Goal: Information Seeking & Learning: Compare options

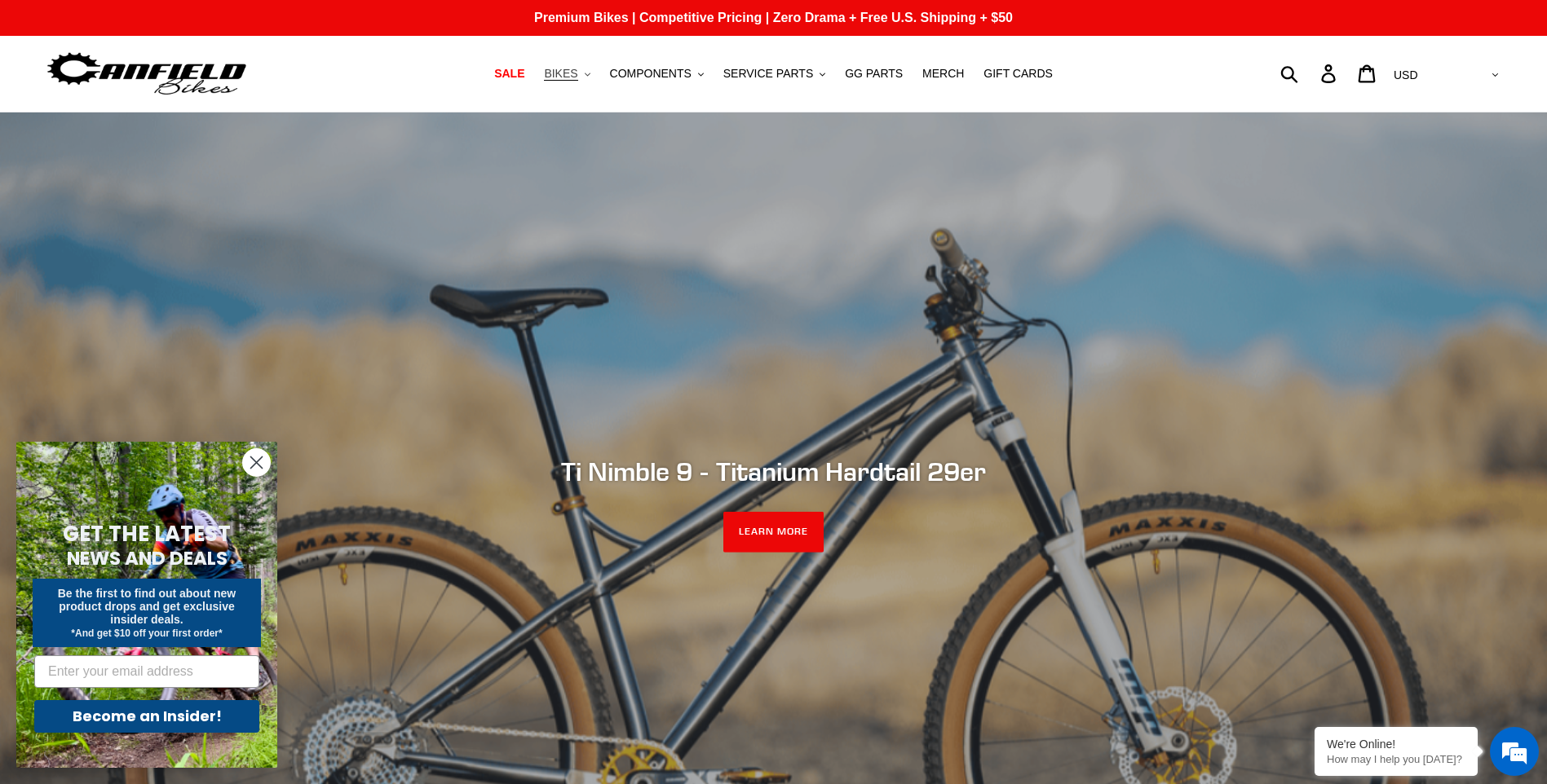
click at [574, 72] on span "BIKES" at bounding box center [561, 74] width 34 height 14
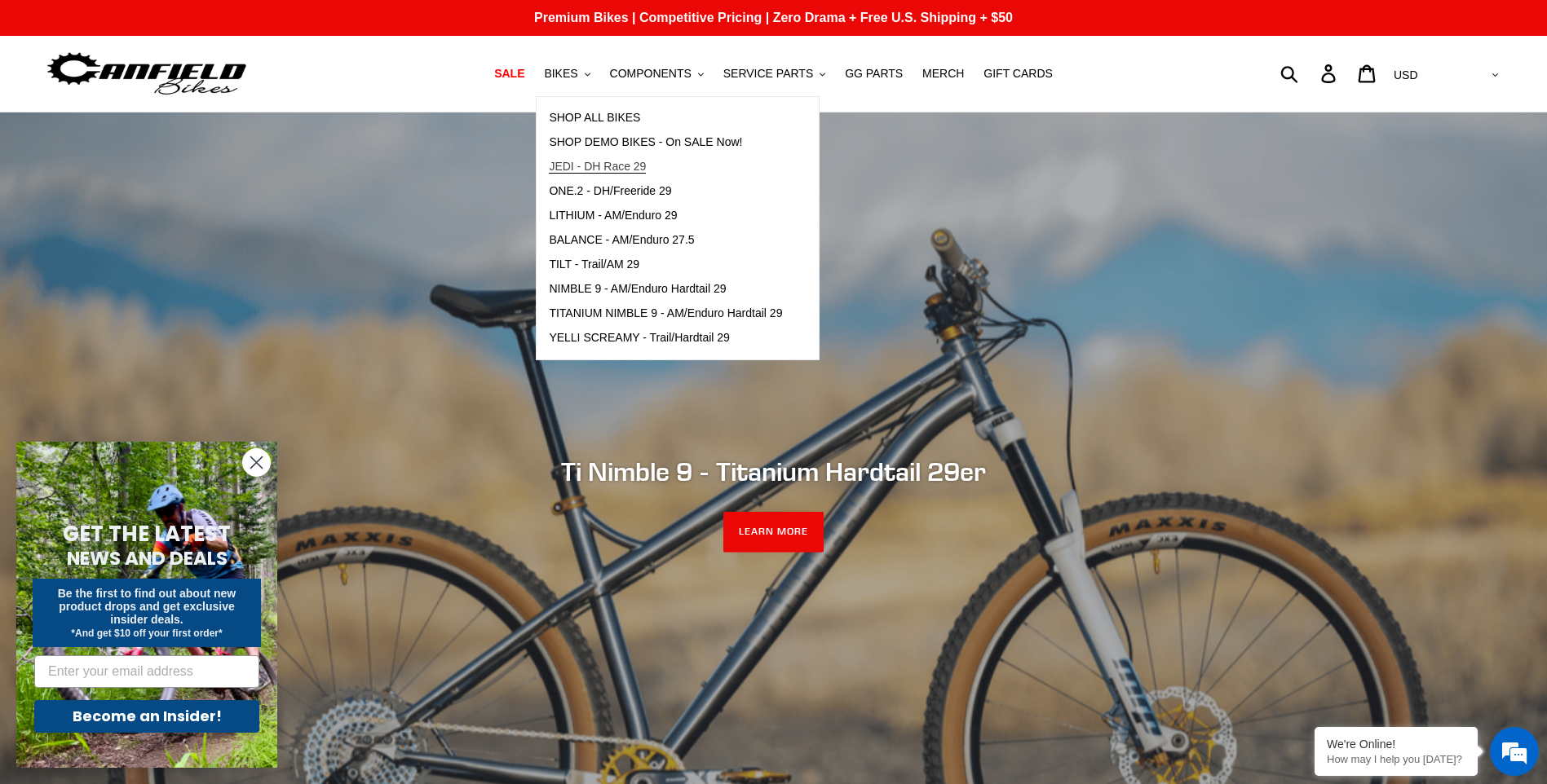
click at [602, 166] on span "JEDI - DH Race 29" at bounding box center [597, 167] width 97 height 14
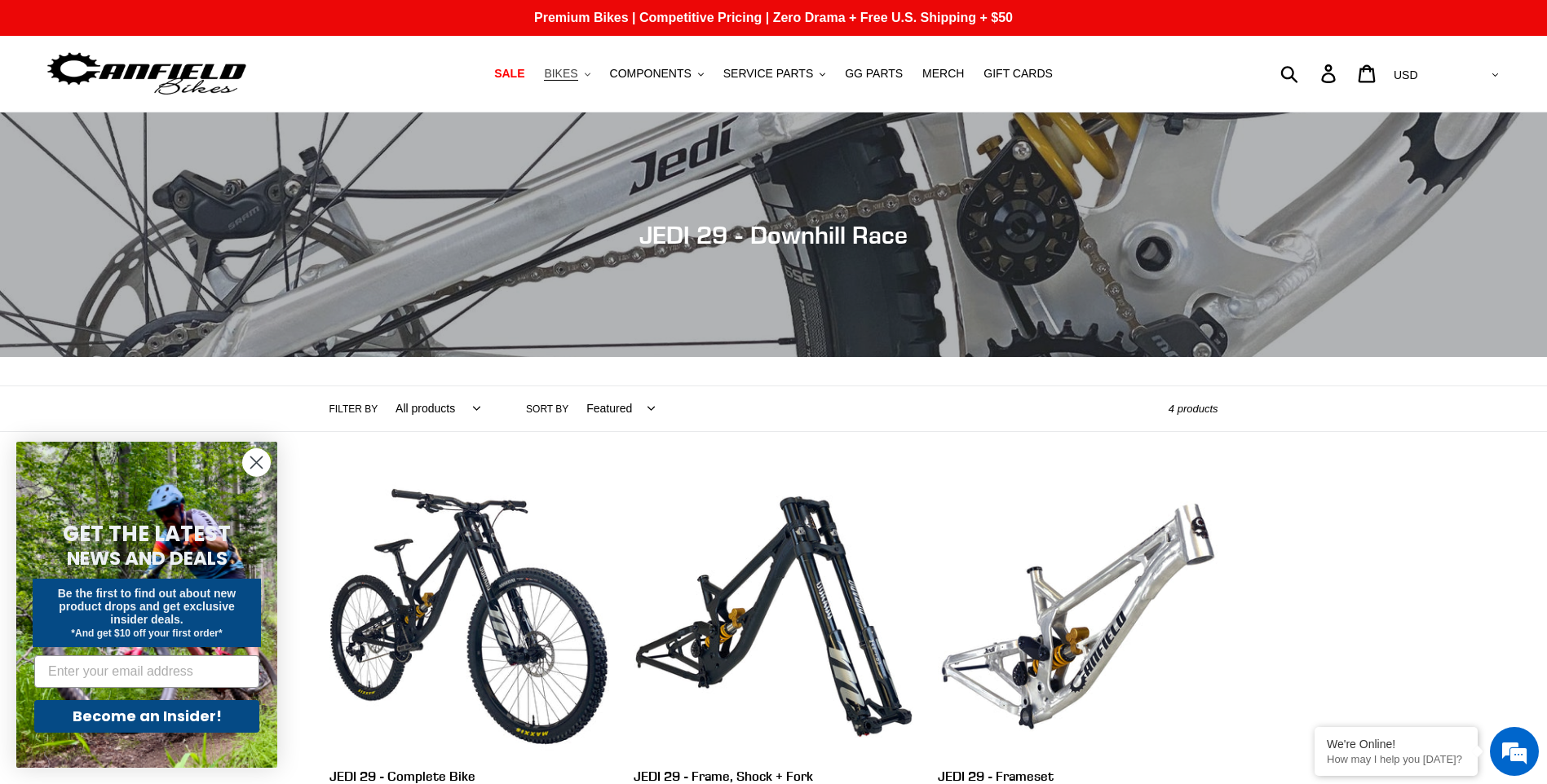
click at [578, 79] on span "BIKES" at bounding box center [561, 74] width 34 height 14
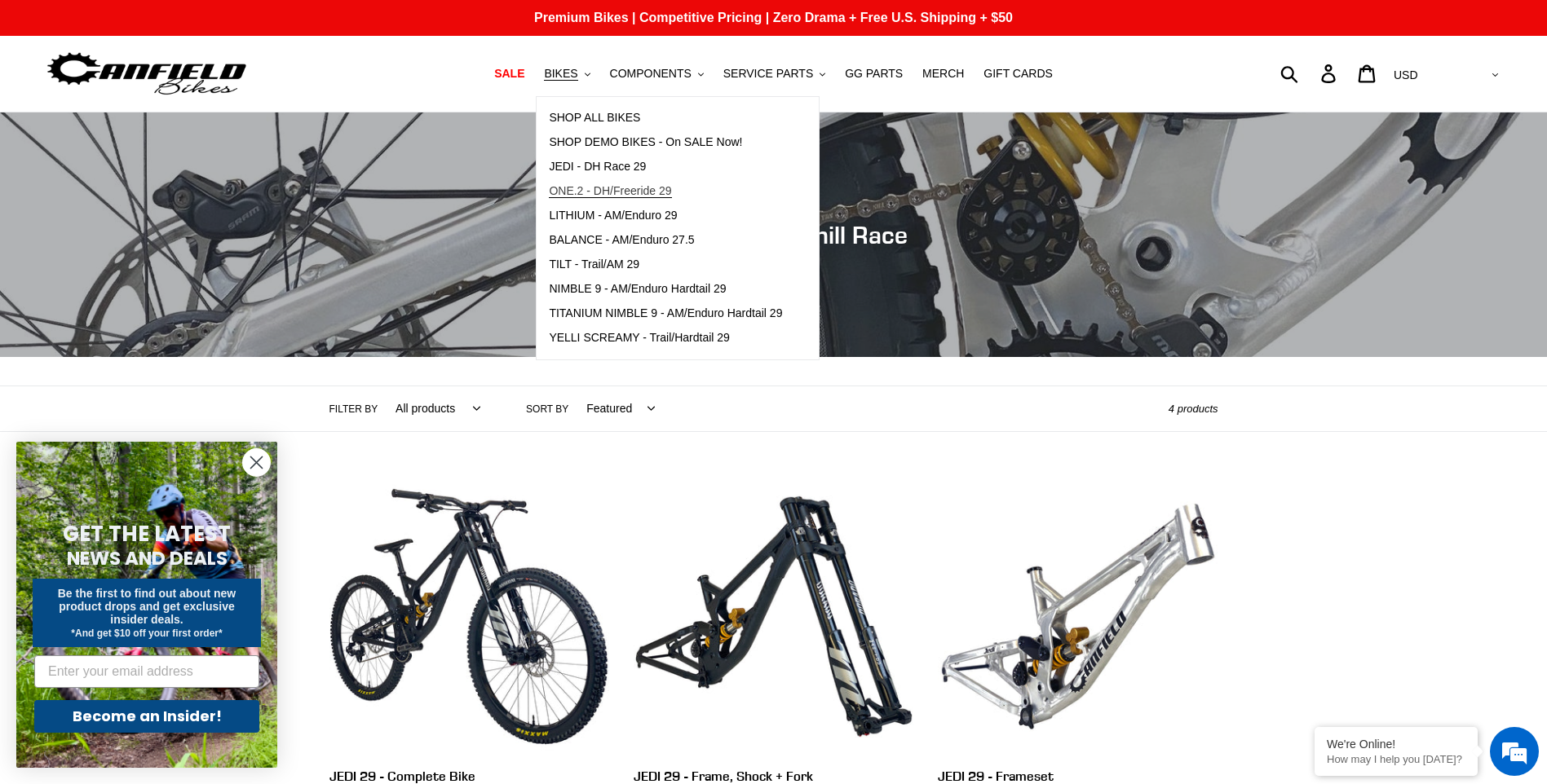
click at [600, 194] on span "ONE.2 - DH/Freeride 29" at bounding box center [610, 191] width 122 height 14
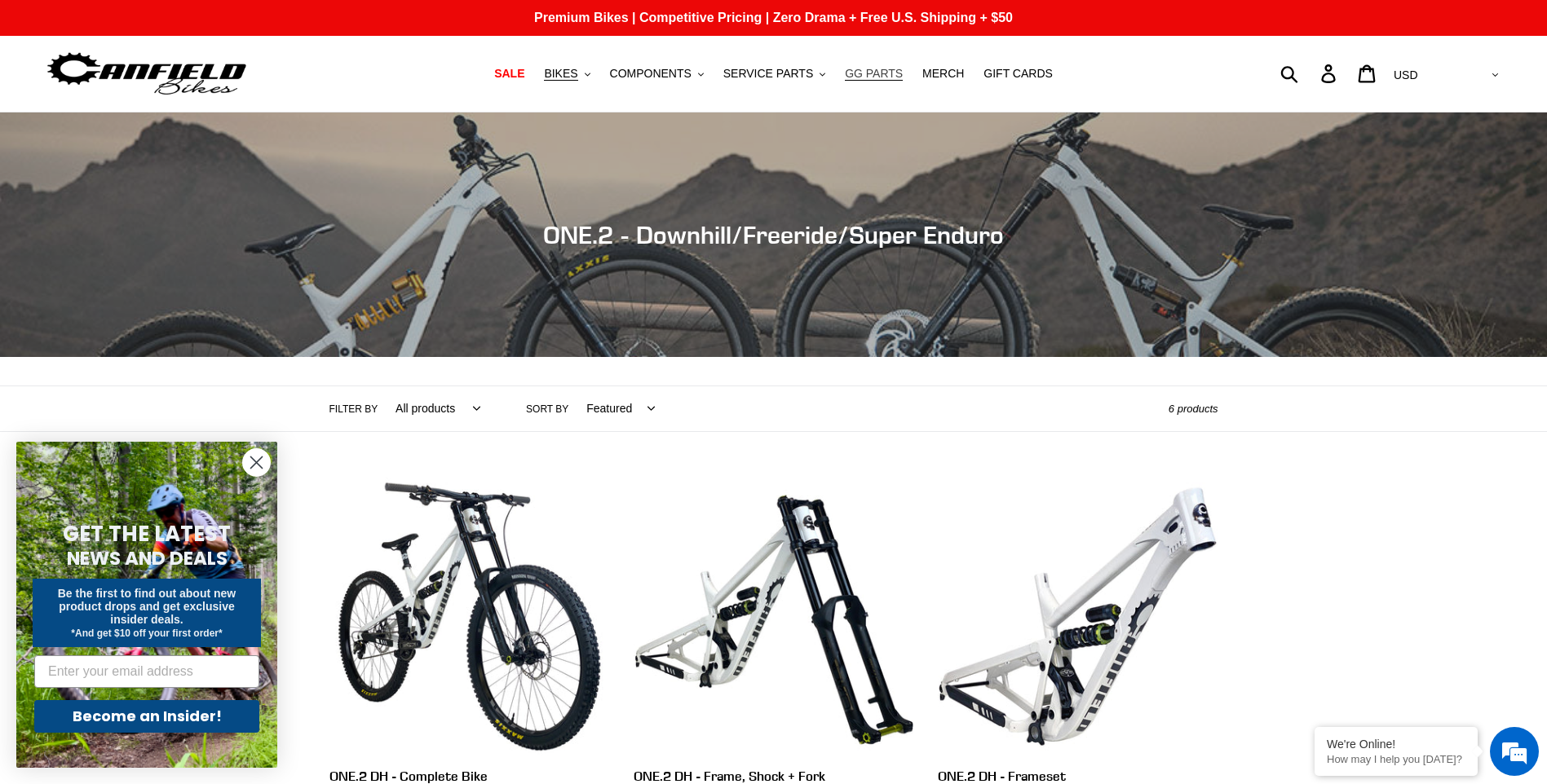
click at [874, 77] on span "GG PARTS" at bounding box center [873, 74] width 58 height 14
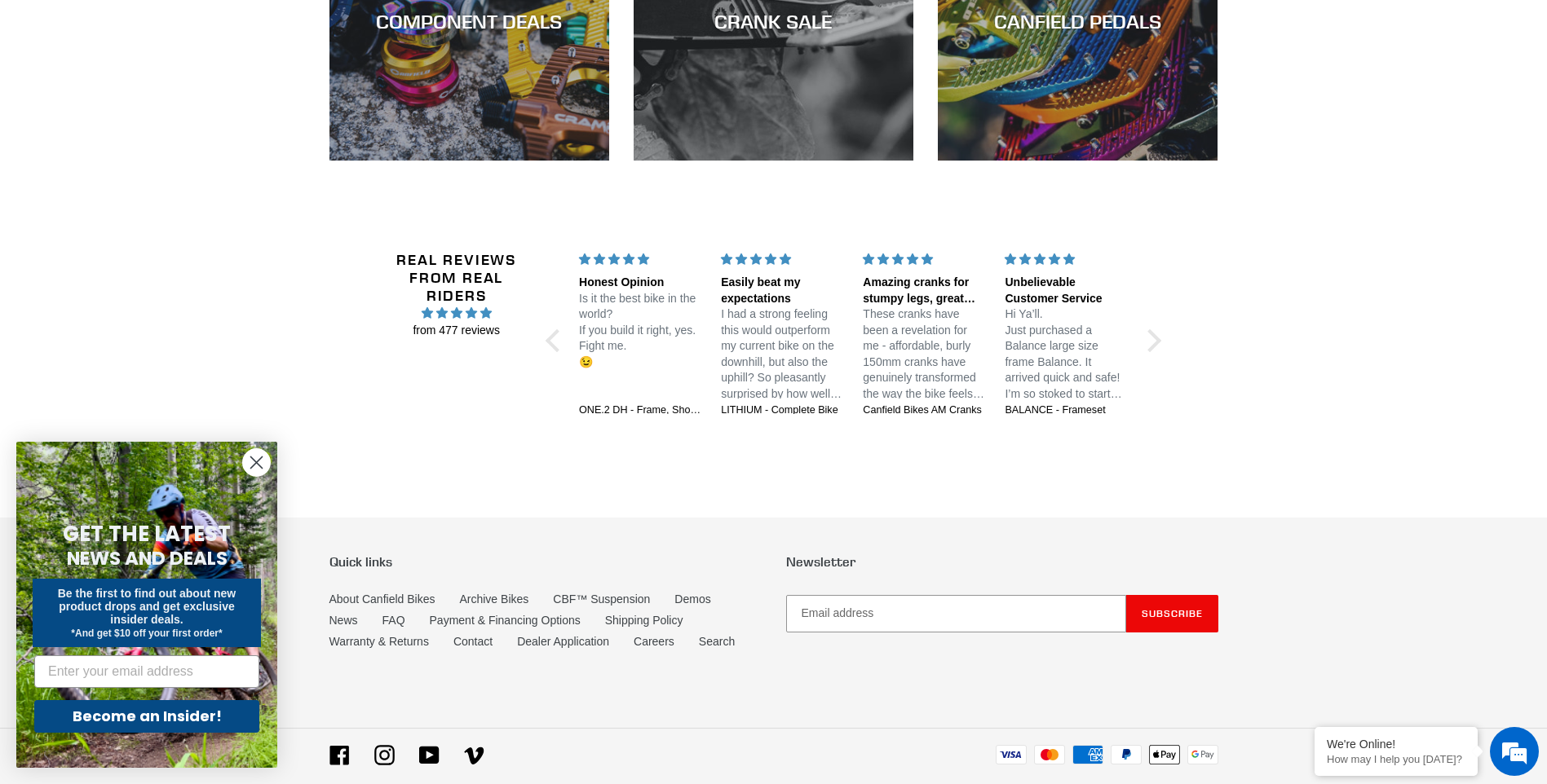
scroll to position [2733, 0]
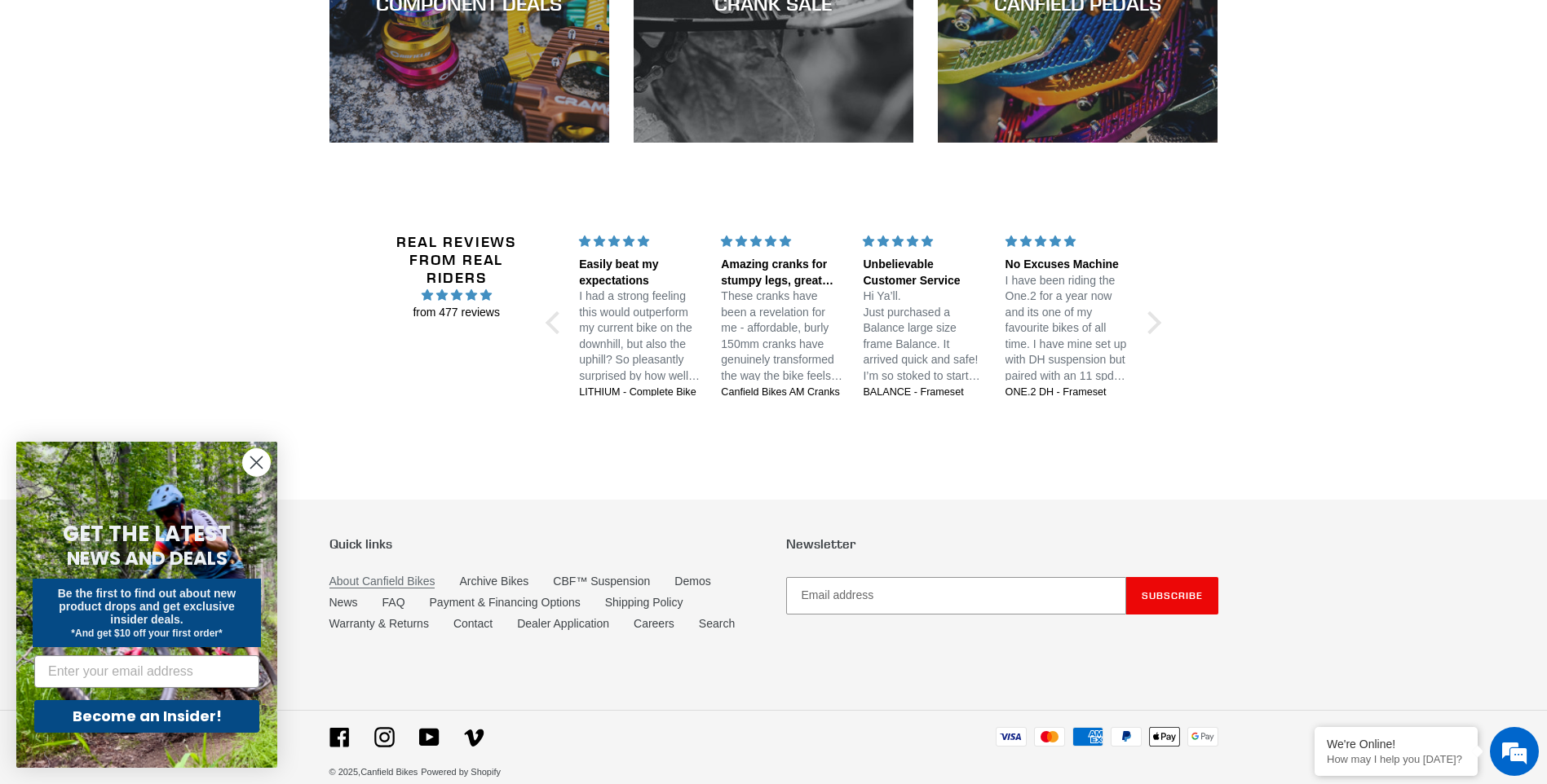
click at [369, 575] on link "About Canfield Bikes" at bounding box center [383, 582] width 106 height 14
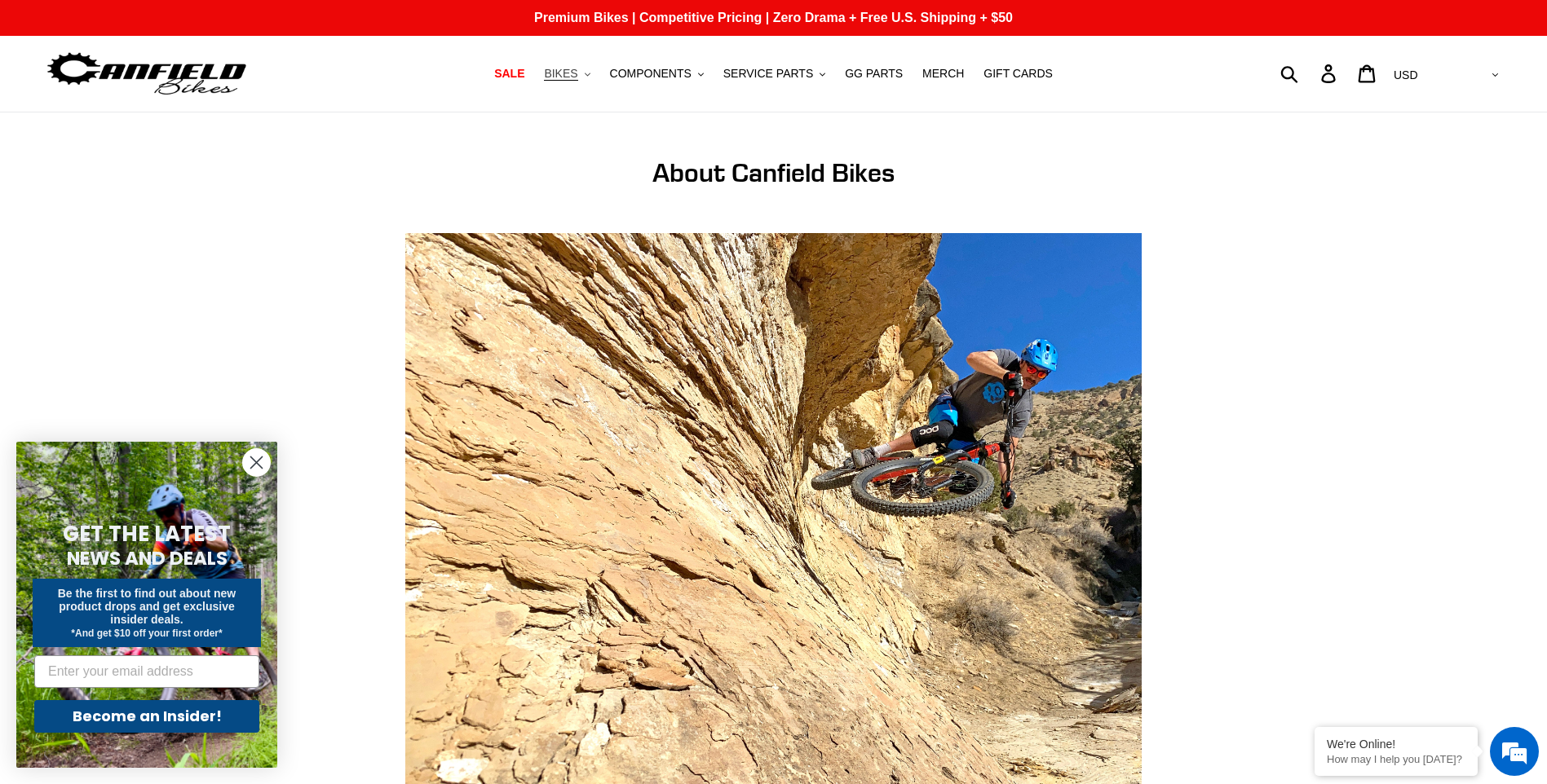
click at [578, 67] on span "BIKES" at bounding box center [561, 74] width 34 height 14
click at [571, 71] on span "BIKES" at bounding box center [561, 74] width 34 height 14
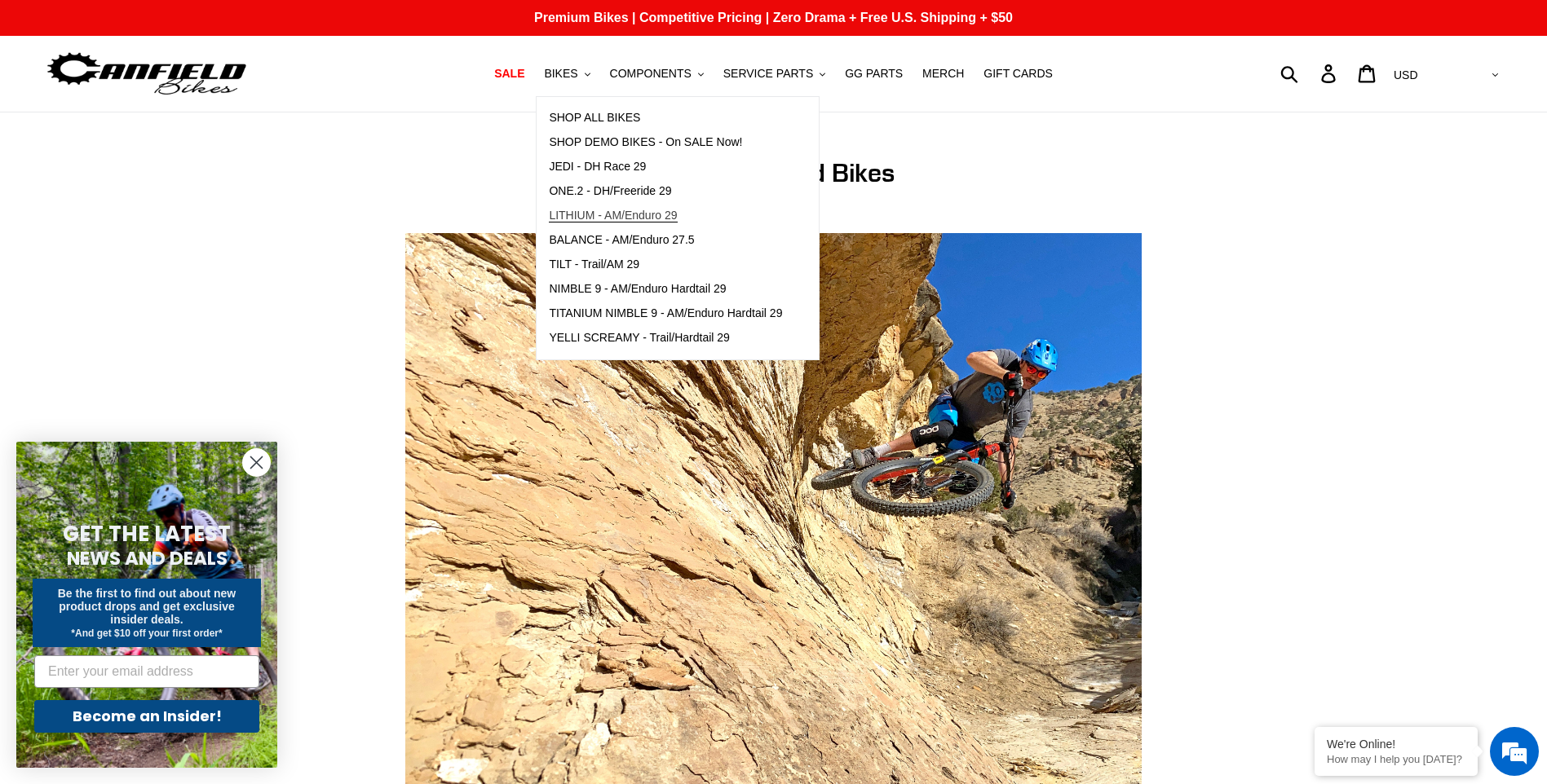
click at [677, 212] on span "LITHIUM - AM/Enduro 29" at bounding box center [612, 216] width 128 height 14
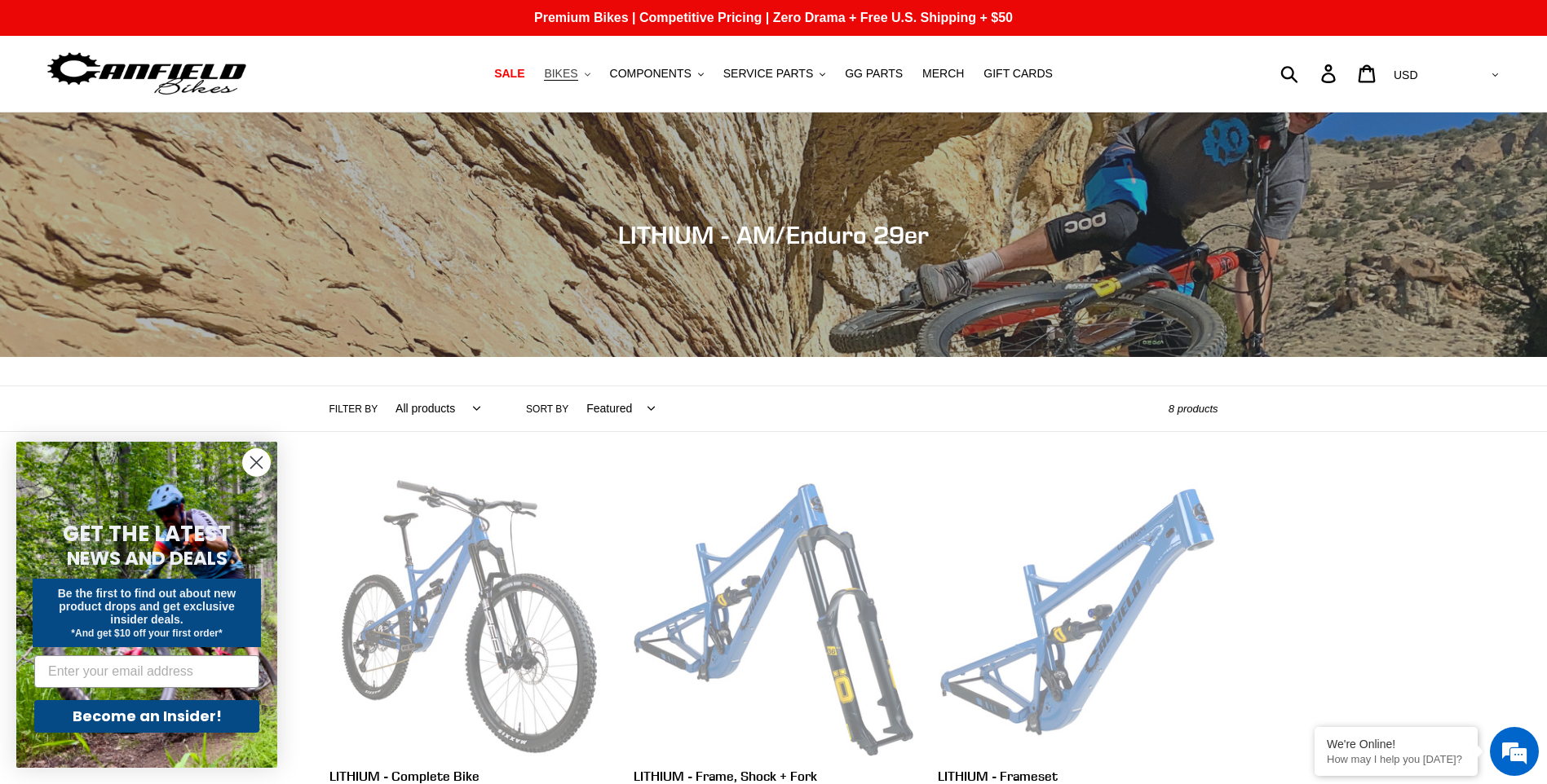
click at [573, 77] on span "BIKES" at bounding box center [561, 74] width 34 height 14
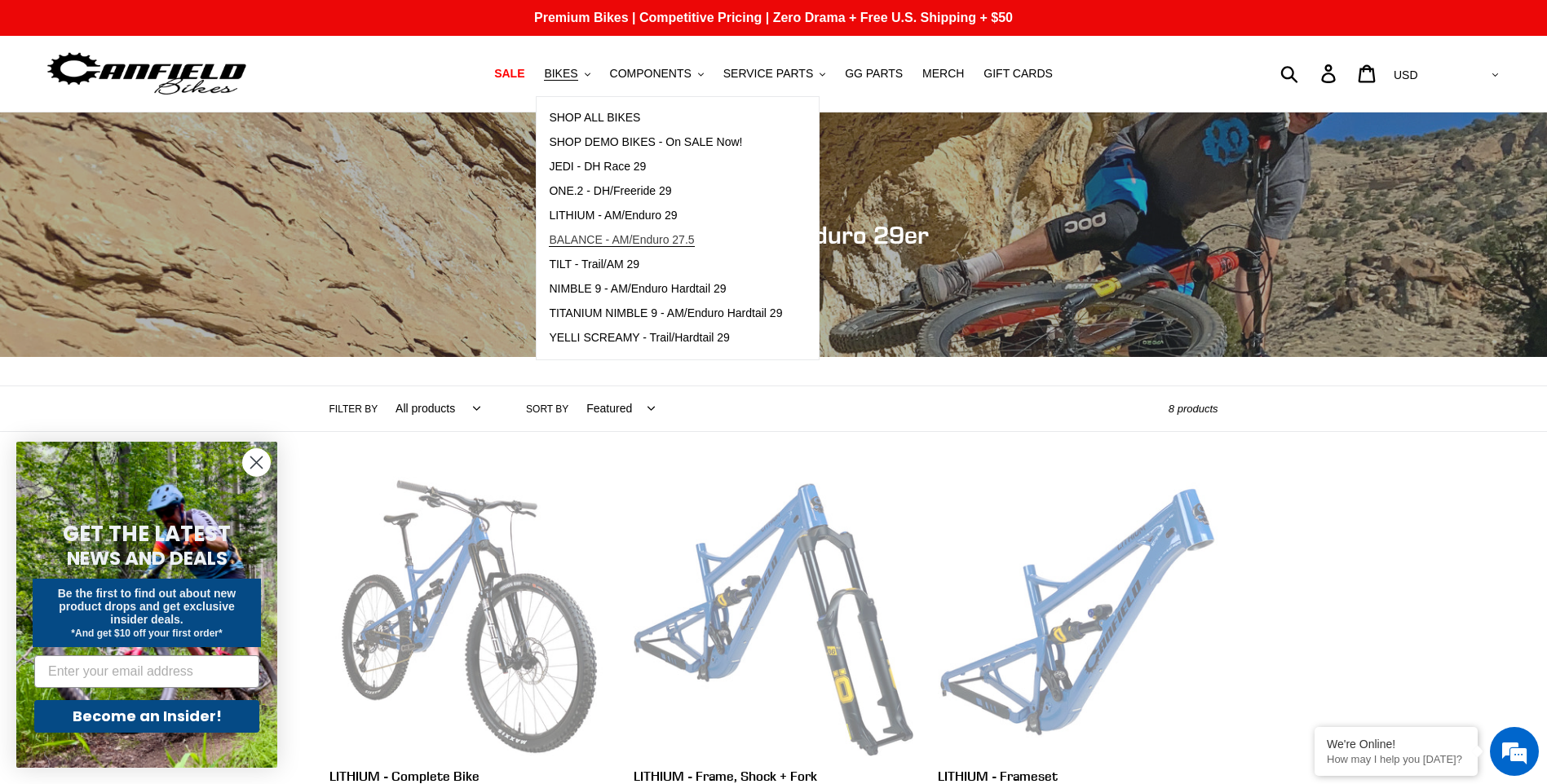
click at [628, 238] on span "BALANCE - AM/Enduro 27.5" at bounding box center [621, 240] width 145 height 14
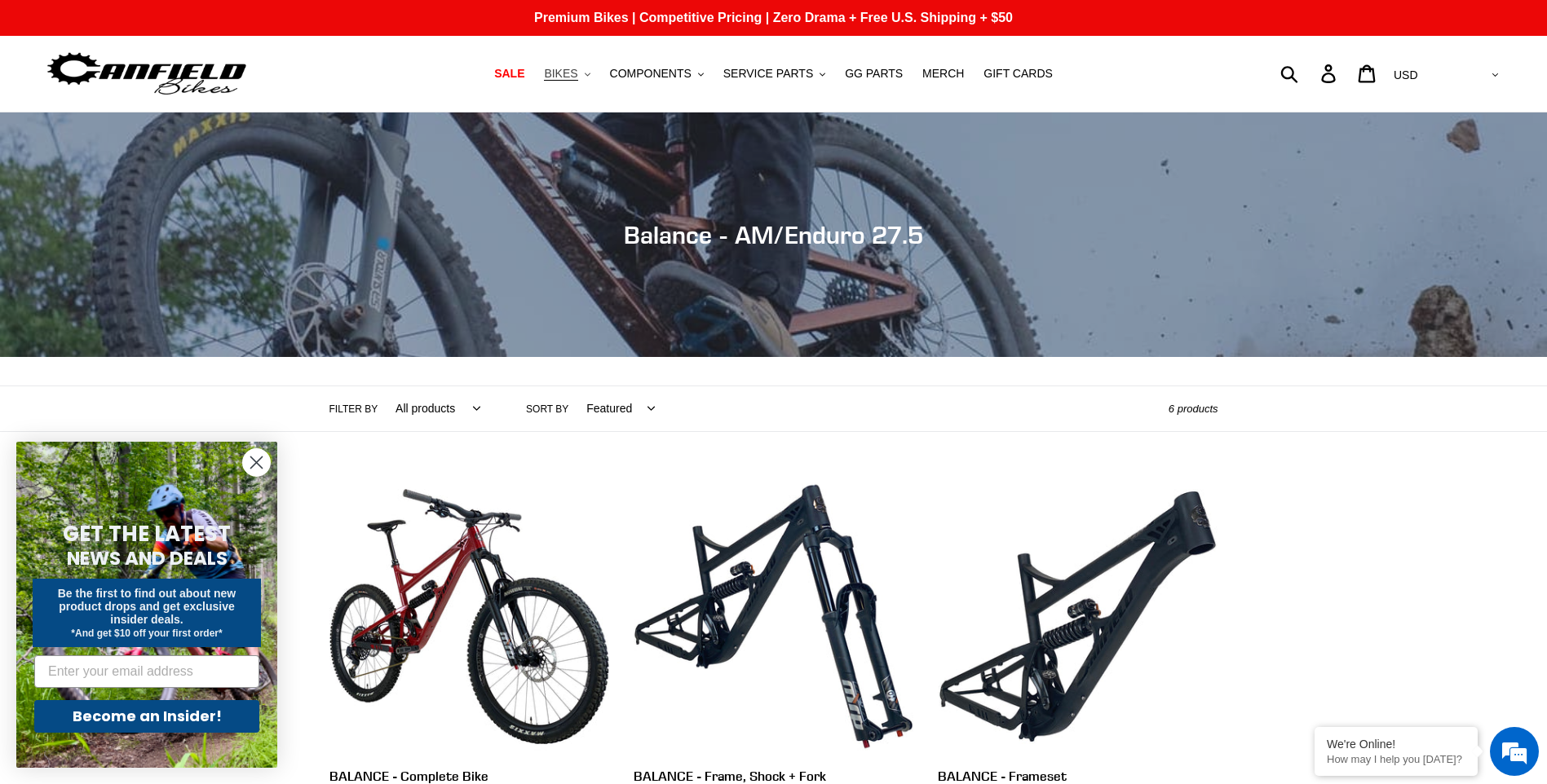
click at [578, 74] on span "BIKES" at bounding box center [561, 74] width 34 height 14
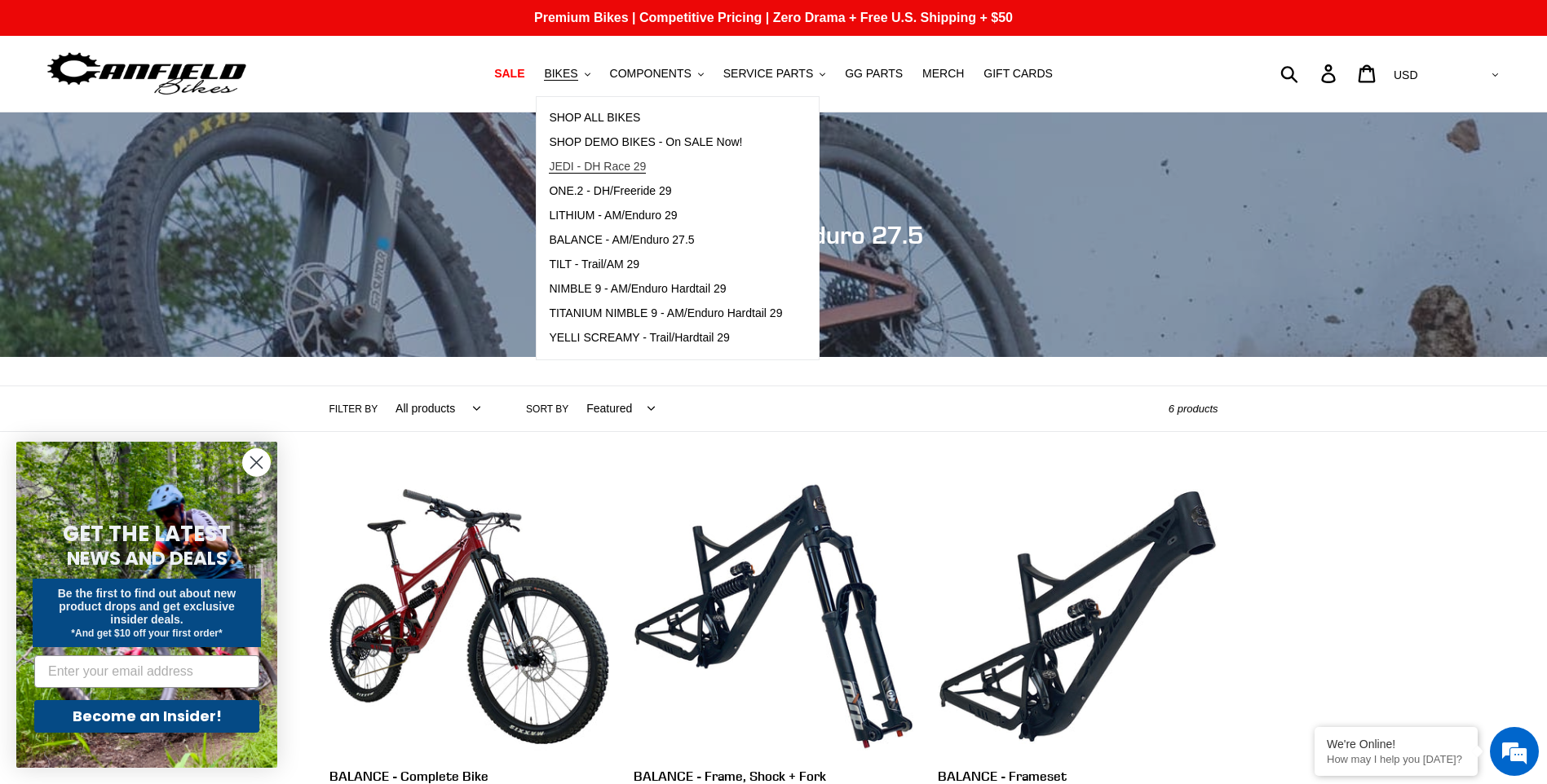
click at [596, 166] on span "JEDI - DH Race 29" at bounding box center [597, 167] width 97 height 14
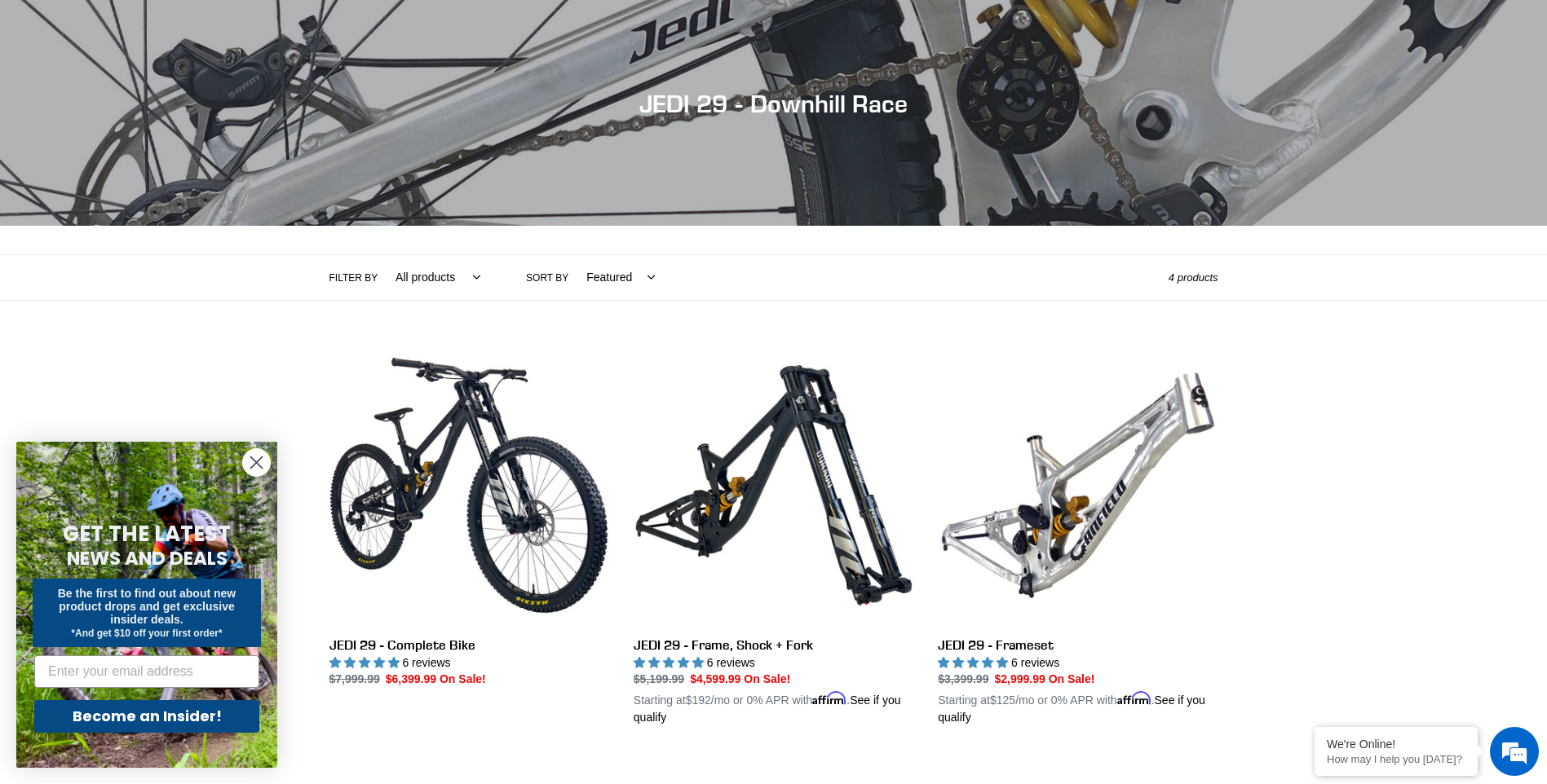
scroll to position [326, 0]
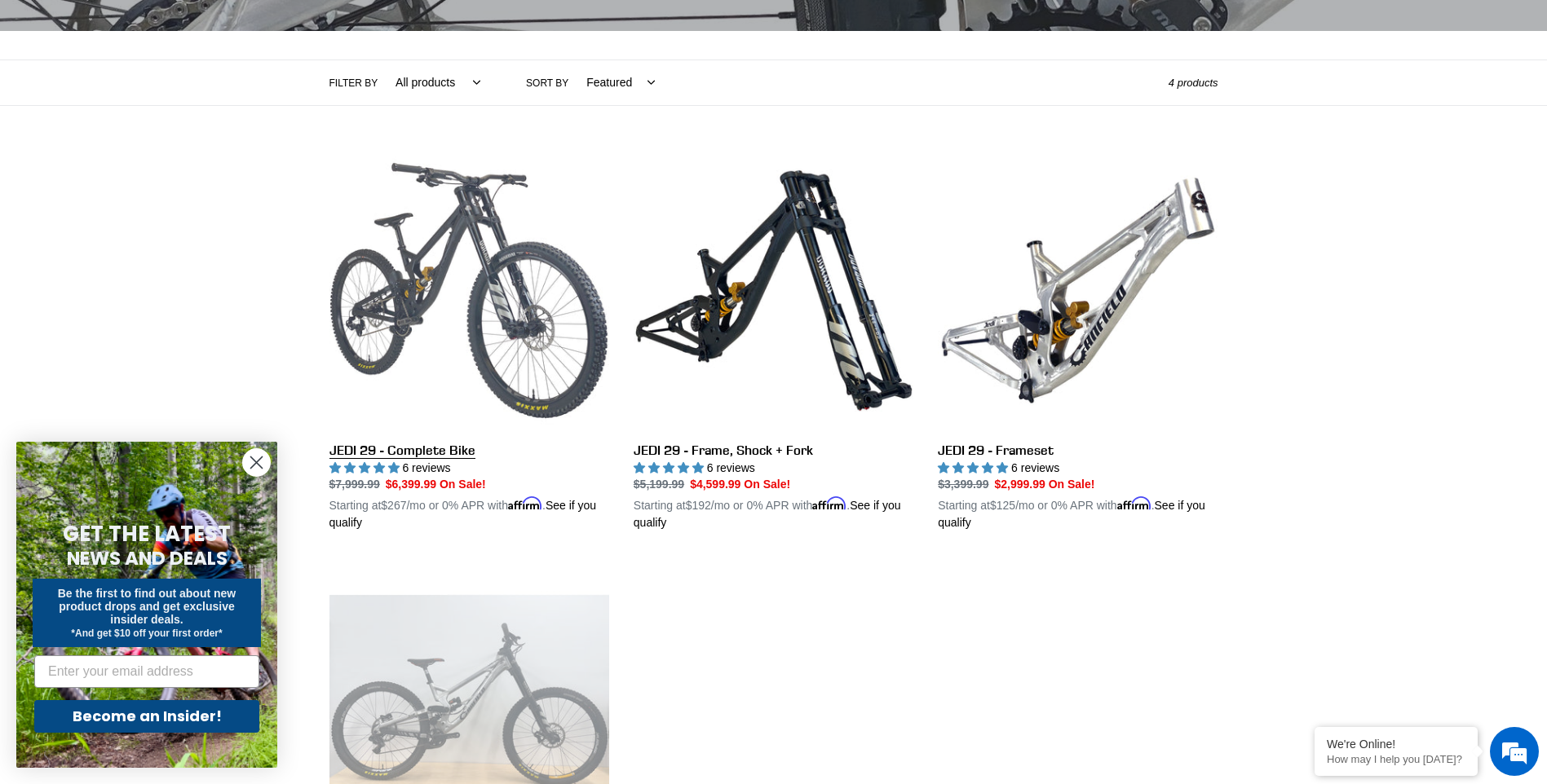
click at [373, 295] on link "JEDI 29 - Complete Bike" at bounding box center [470, 341] width 280 height 382
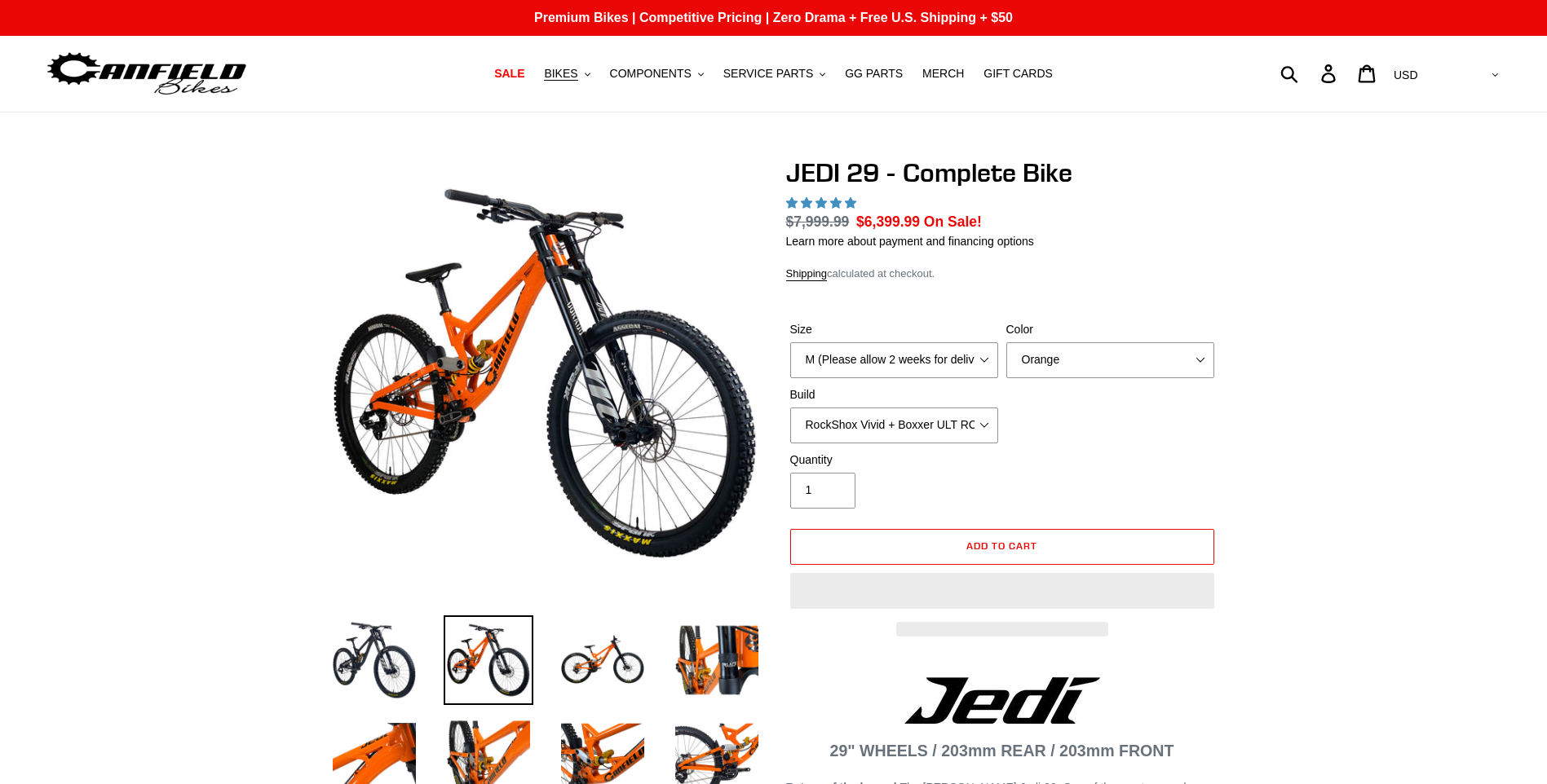
select select "highest-rating"
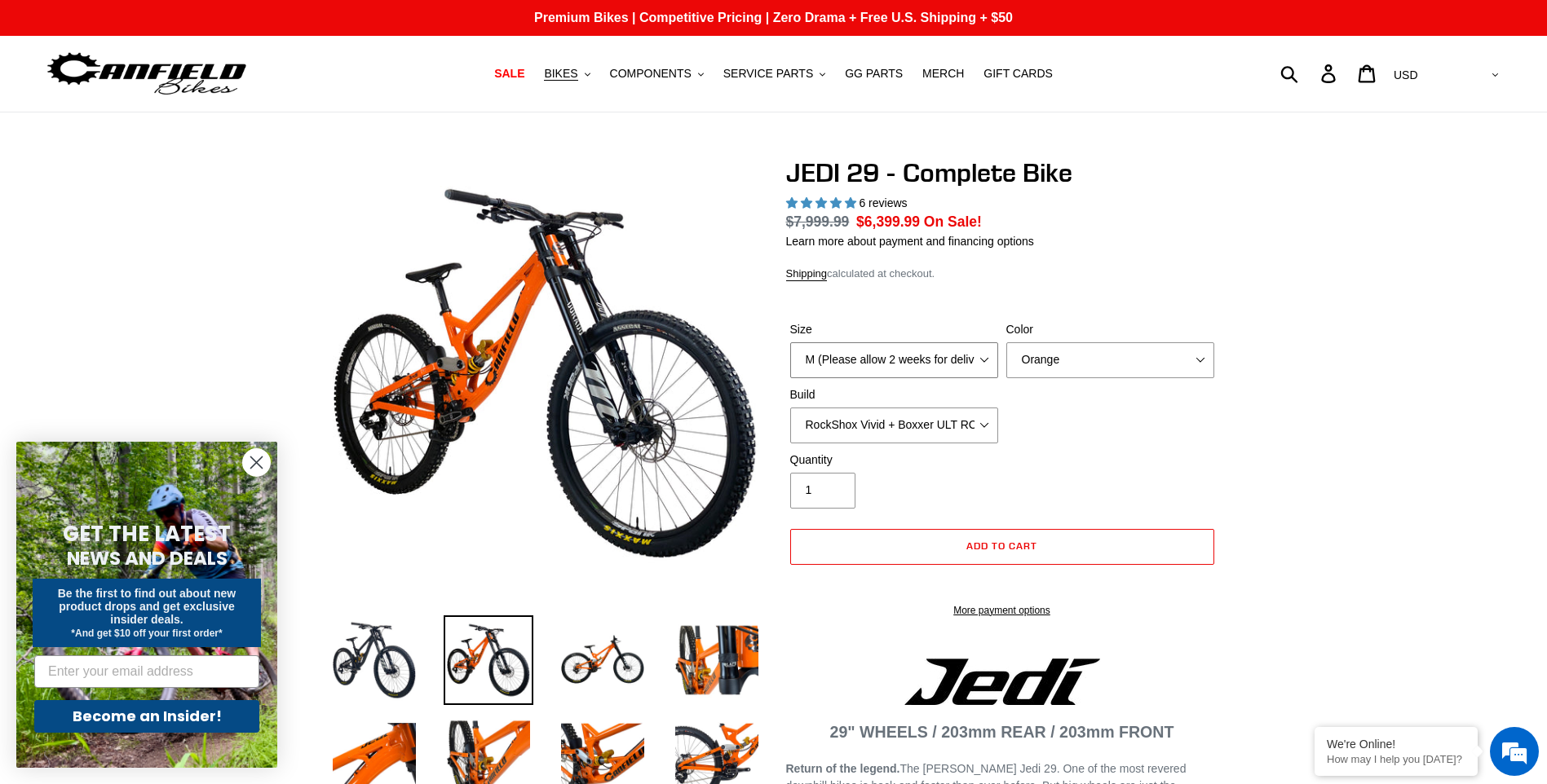
click at [898, 357] on select "M (Please allow 2 weeks for delivery) L (Please allow 2 weeks for delivery) XL …" at bounding box center [894, 360] width 208 height 35
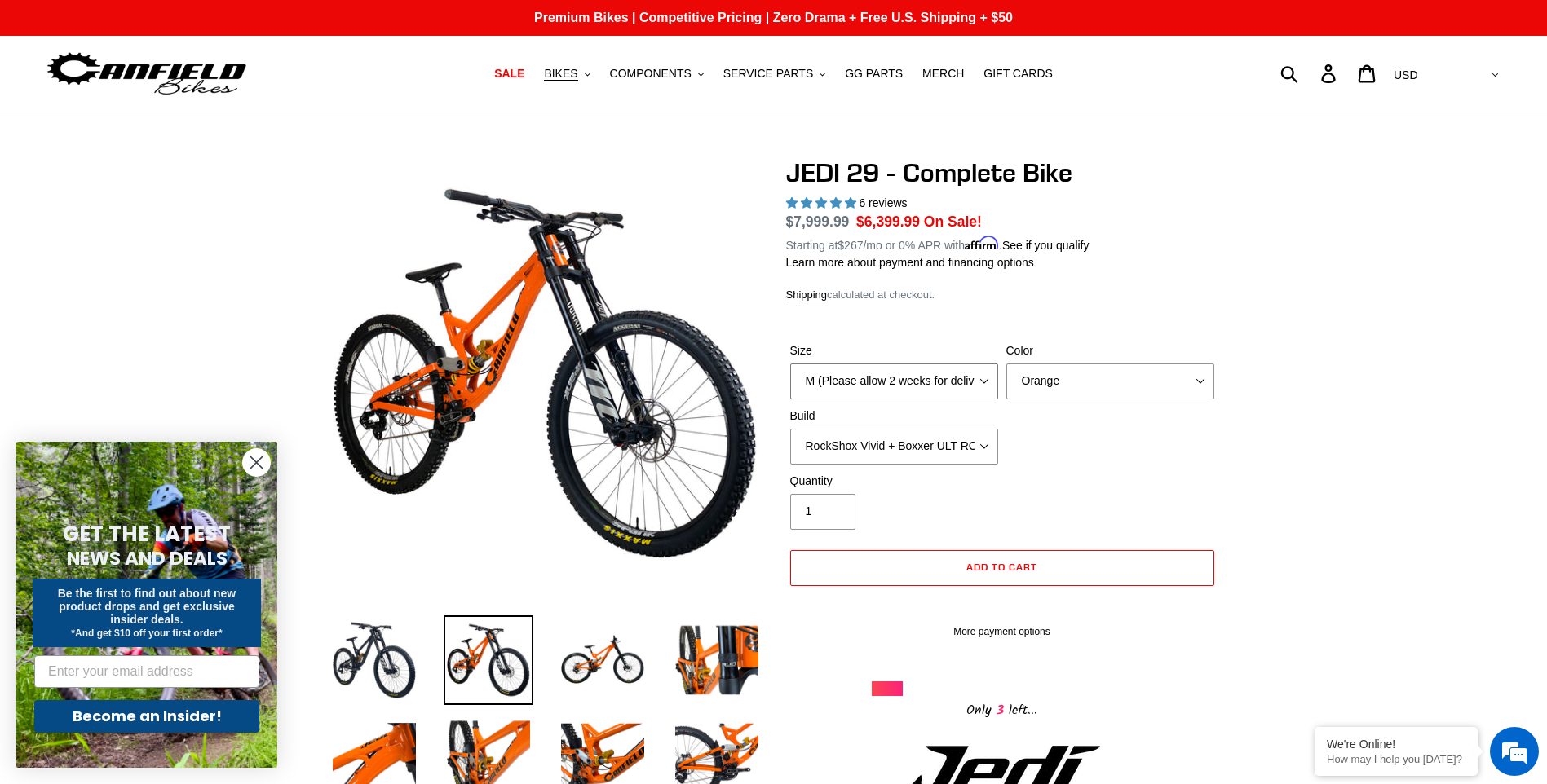
select select "L (Please allow 2 weeks for delivery)"
click at [790, 363] on select "M (Please allow 2 weeks for delivery) L (Please allow 2 weeks for delivery) XL …" at bounding box center [894, 381] width 208 height 35
click at [1093, 382] on select "Orange Stealth Black Raw" at bounding box center [1110, 381] width 208 height 35
click at [1007, 363] on select "Orange Stealth Black Raw" at bounding box center [1110, 381] width 208 height 35
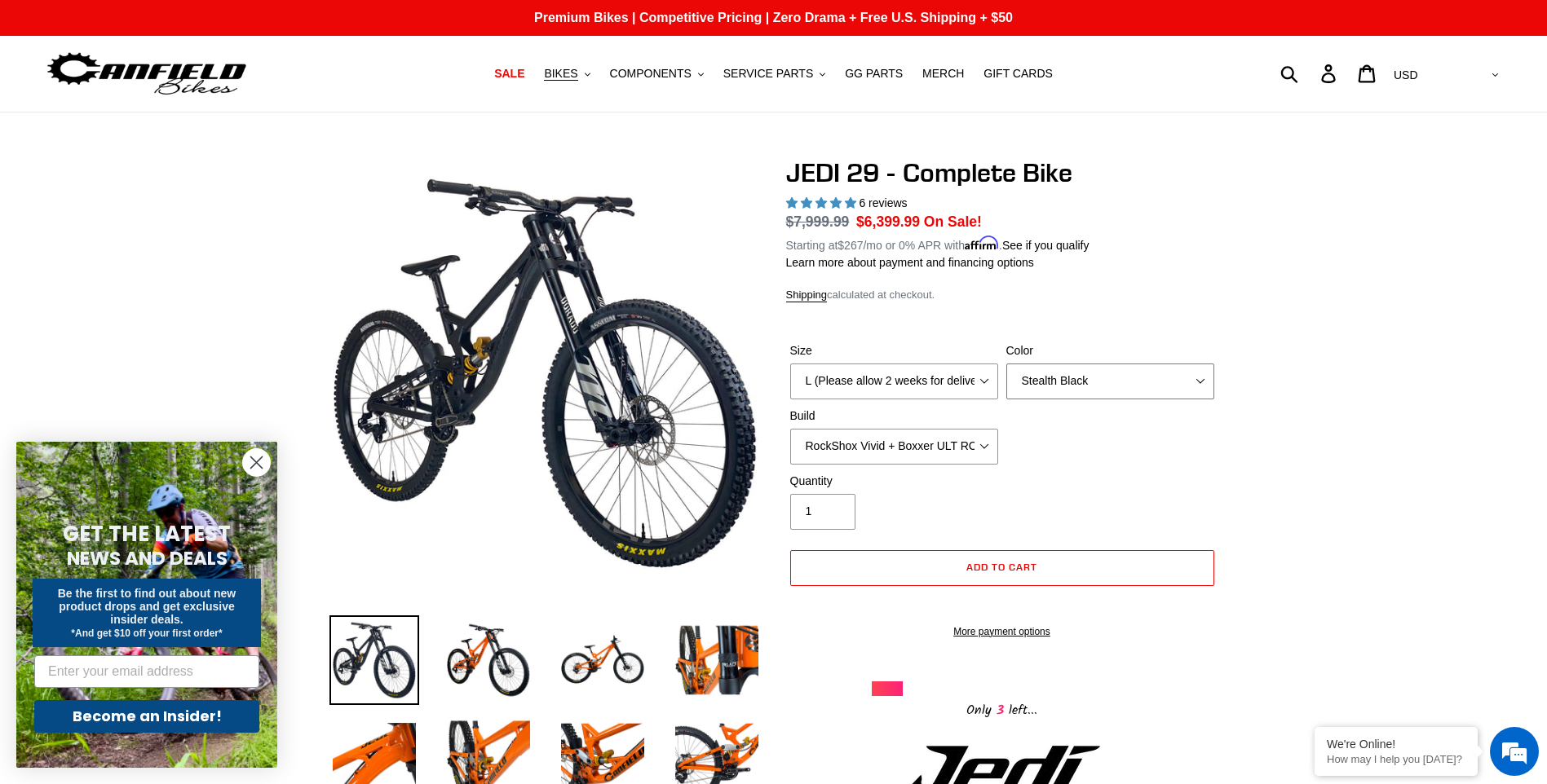
click at [1088, 383] on select "Orange Stealth Black Raw" at bounding box center [1110, 381] width 208 height 35
select select "Raw"
click at [1007, 363] on select "Orange Stealth Black Raw" at bounding box center [1110, 381] width 208 height 35
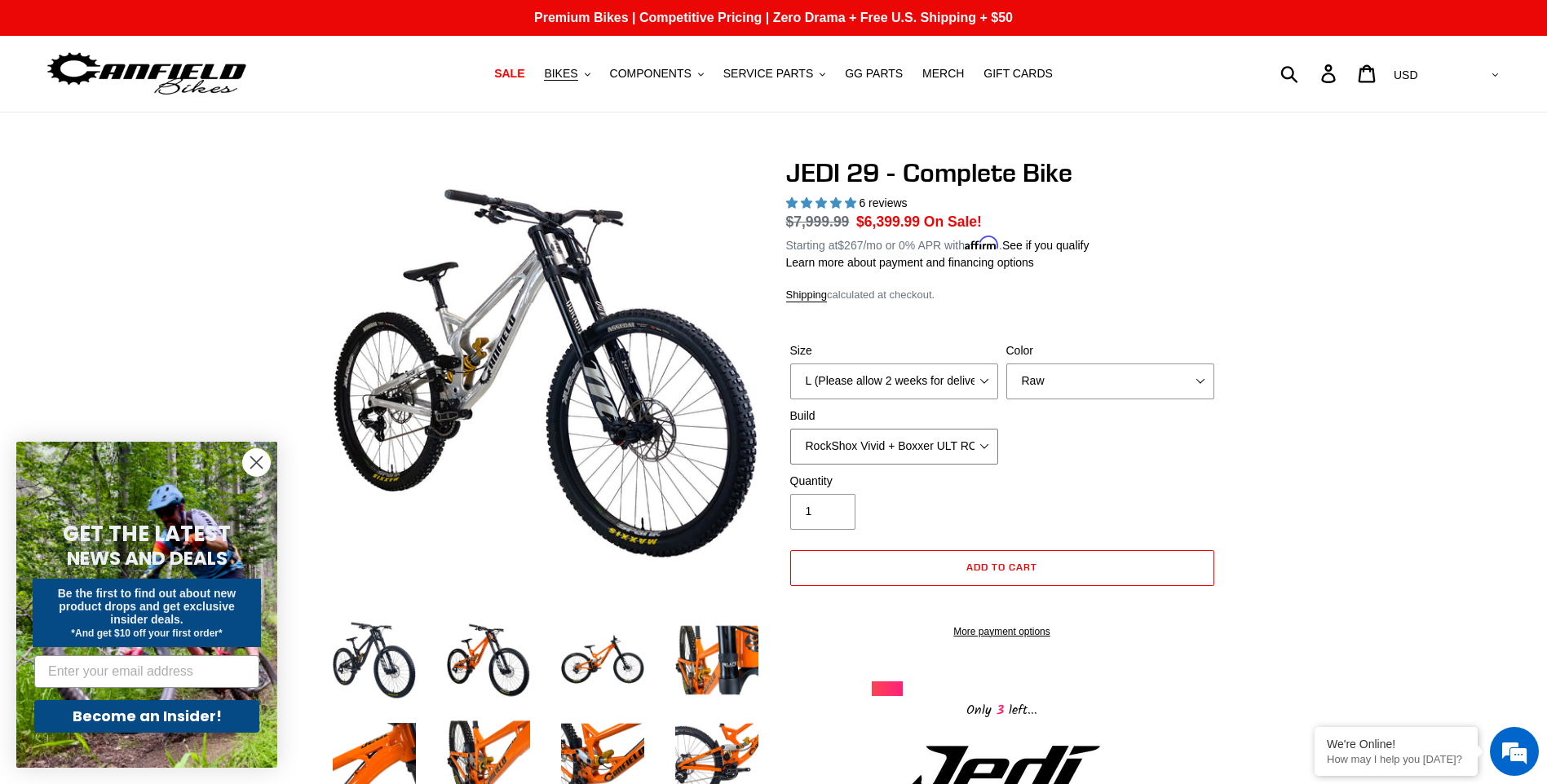
click at [906, 454] on select "RockShox Vivid + Boxxer ULT RC2 C3 200 + SRAM XO RockShox Vivid + Boxxer ULT RC…" at bounding box center [894, 446] width 208 height 35
click at [790, 429] on select "RockShox Vivid + Boxxer ULT RC2 C3 200 + SRAM XO RockShox Vivid + Boxxer ULT RC…" at bounding box center [894, 446] width 208 height 35
click at [917, 455] on select "RockShox Vivid + Boxxer ULT RC2 C3 200 + SRAM XO RockShox Vivid + Boxxer ULT RC…" at bounding box center [894, 446] width 208 height 35
click at [790, 429] on select "RockShox Vivid + Boxxer ULT RC2 C3 200 + SRAM XO RockShox Vivid + Boxxer ULT RC…" at bounding box center [894, 446] width 208 height 35
click at [934, 455] on select "RockShox Vivid + Boxxer ULT RC2 C3 200 + SRAM XO RockShox Vivid + Boxxer ULT RC…" at bounding box center [894, 446] width 208 height 35
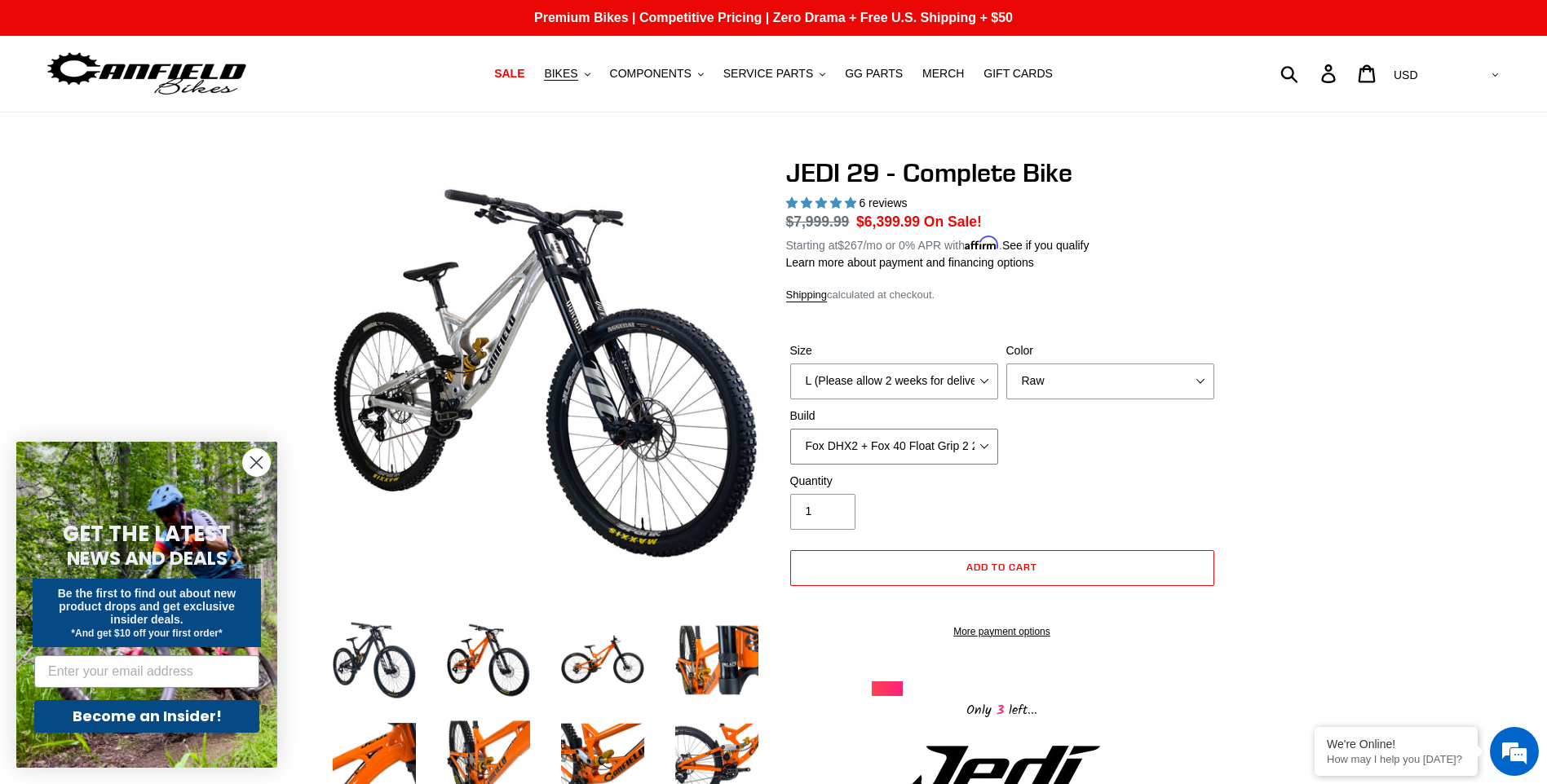
click at [790, 429] on select "RockShox Vivid + Boxxer ULT RC2 C3 200 + SRAM XO RockShox Vivid + Boxxer ULT RC…" at bounding box center [894, 446] width 208 height 35
click at [917, 444] on select "RockShox Vivid + Boxxer ULT RC2 C3 200 + SRAM XO RockShox Vivid + Boxxer ULT RC…" at bounding box center [894, 446] width 208 height 35
click at [790, 429] on select "RockShox Vivid + Boxxer ULT RC2 C3 200 + SRAM XO RockShox Vivid + Boxxer ULT RC…" at bounding box center [894, 446] width 208 height 35
click at [936, 456] on select "RockShox Vivid + Boxxer ULT RC2 C3 200 + SRAM XO RockShox Vivid + Boxxer ULT RC…" at bounding box center [894, 446] width 208 height 35
click at [790, 429] on select "RockShox Vivid + Boxxer ULT RC2 C3 200 + SRAM XO RockShox Vivid + Boxxer ULT RC…" at bounding box center [894, 446] width 208 height 35
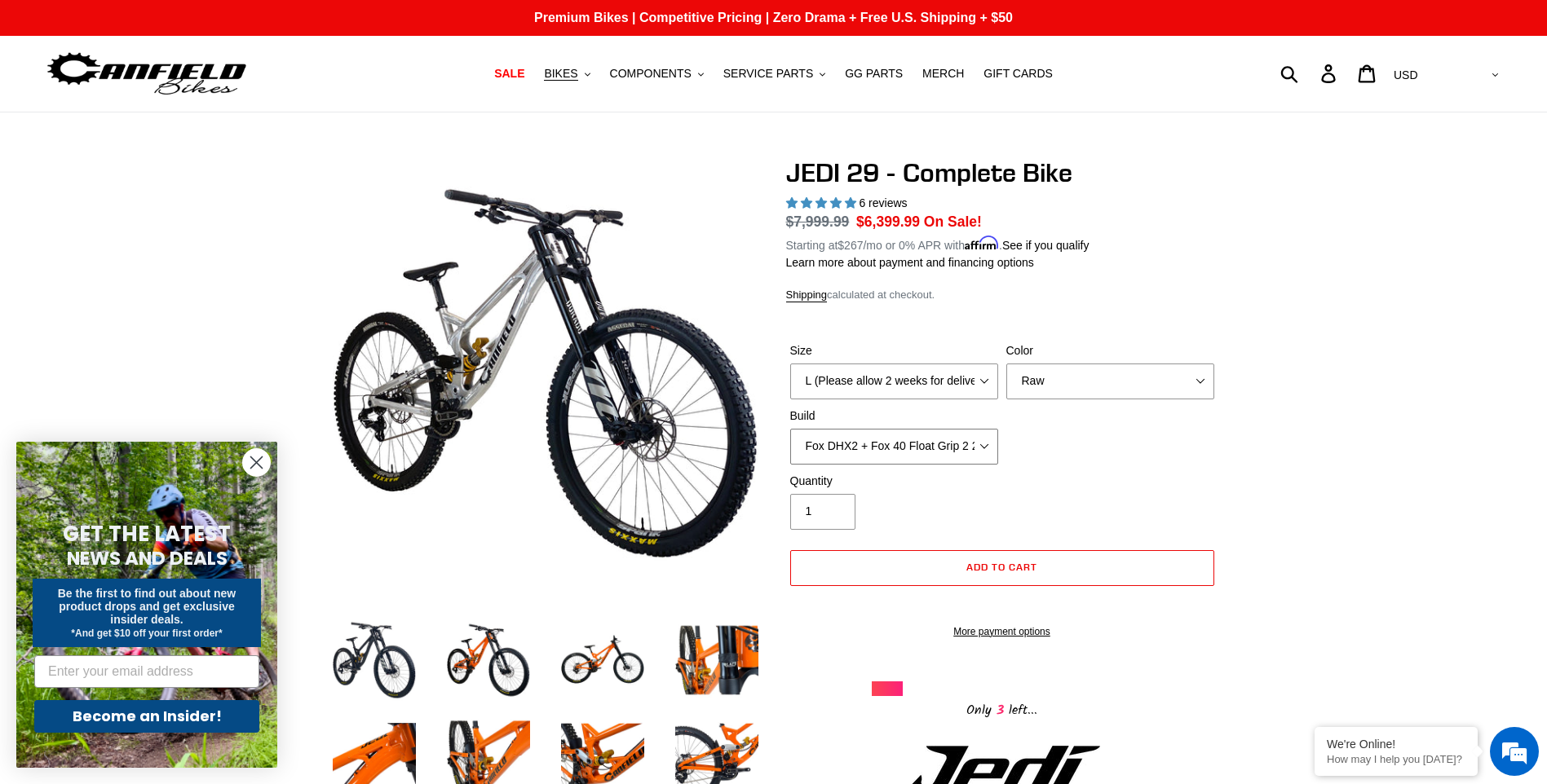
click at [943, 454] on select "RockShox Vivid + Boxxer ULT RC2 C3 200 + SRAM XO RockShox Vivid + Boxxer ULT RC…" at bounding box center [894, 446] width 208 height 35
click at [790, 429] on select "RockShox Vivid + Boxxer ULT RC2 C3 200 + SRAM XO RockShox Vivid + Boxxer ULT RC…" at bounding box center [894, 446] width 208 height 35
click at [955, 453] on select "RockShox Vivid + Boxxer ULT RC2 C3 200 + SRAM XO RockShox Vivid + Boxxer ULT RC…" at bounding box center [894, 446] width 208 height 35
select select "Fox DHX2 + Fox 40 Float Grip 2 203 + SRAM XO"
click at [790, 429] on select "RockShox Vivid + Boxxer ULT RC2 C3 200 + SRAM XO RockShox Vivid + Boxxer ULT RC…" at bounding box center [894, 446] width 208 height 35
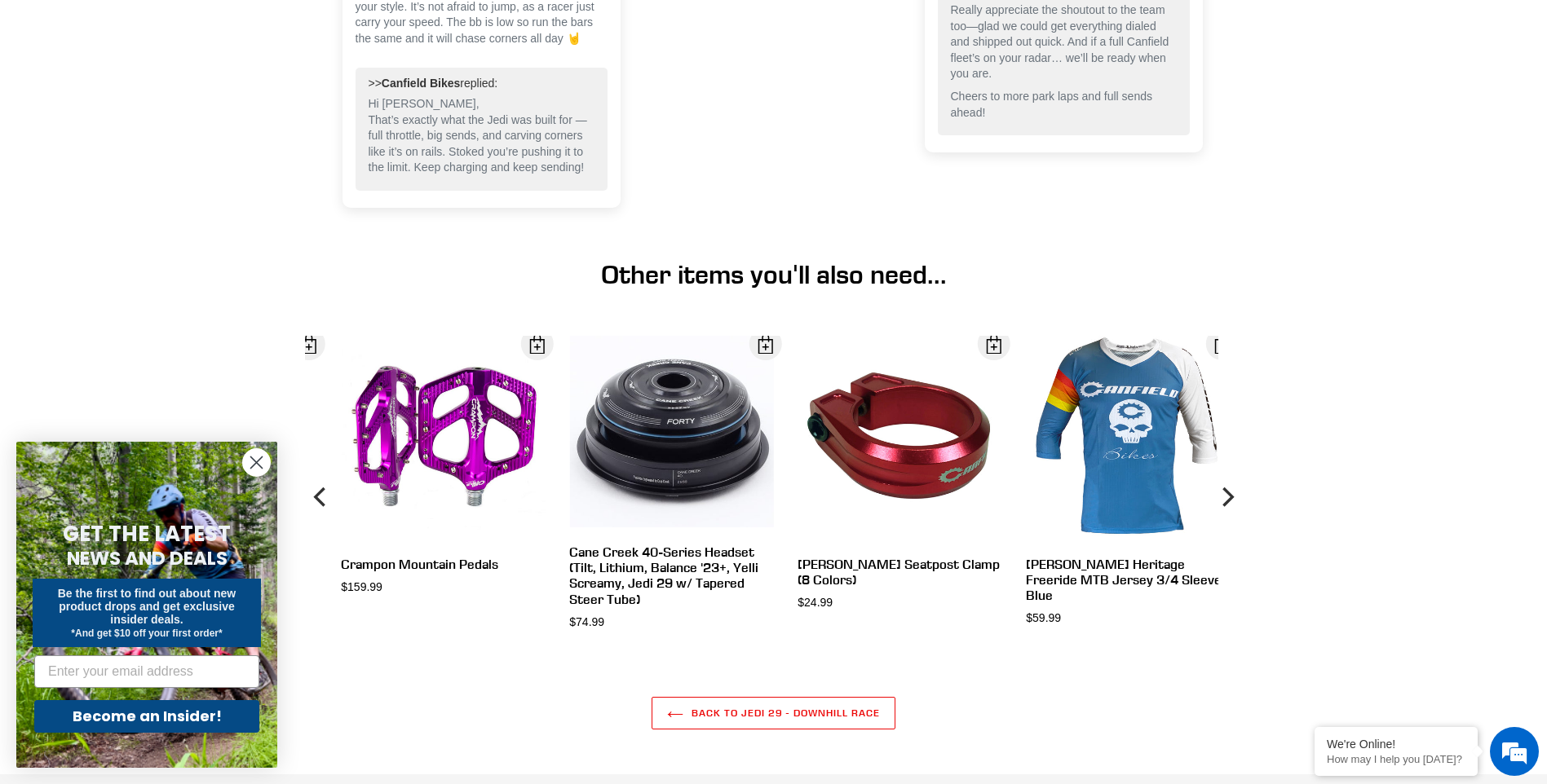
scroll to position [5462, 0]
